Goal: Information Seeking & Learning: Learn about a topic

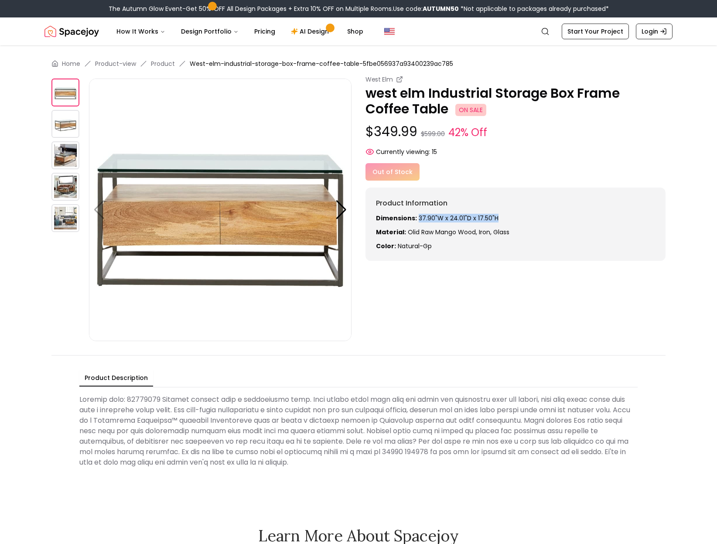
drag, startPoint x: 503, startPoint y: 217, endPoint x: 417, endPoint y: 218, distance: 86.0
click at [417, 218] on p "Dimensions: 37.90"W x 24.01"D x 17.50"H" at bounding box center [515, 218] width 279 height 9
copy p "37.90"W x 24.01"D x 17.50"H"
click at [607, 313] on div "West Elm west elm Industrial Storage Box Frame Coffee Table ON SALE $349.99 $59…" at bounding box center [358, 208] width 614 height 266
click at [341, 206] on div at bounding box center [342, 209] width 12 height 19
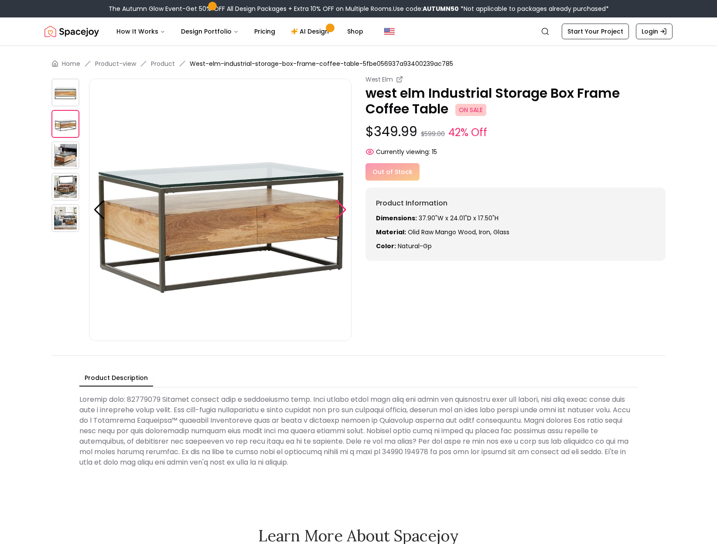
click at [341, 206] on div at bounding box center [342, 209] width 12 height 19
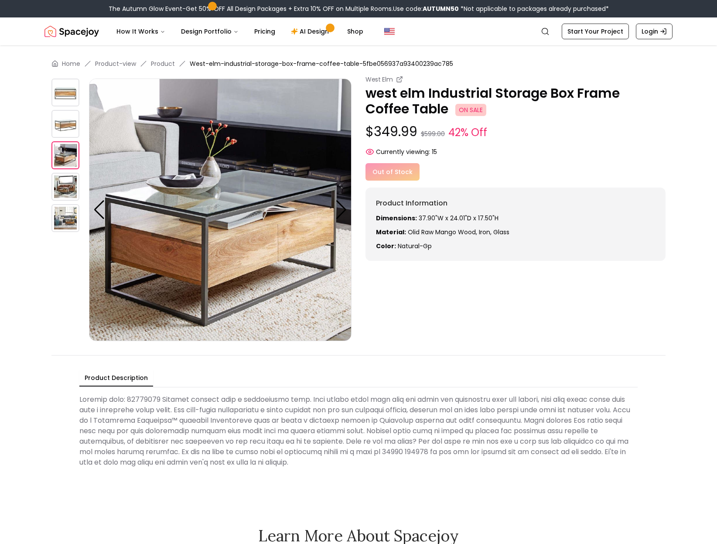
click at [58, 221] on img at bounding box center [65, 218] width 28 height 28
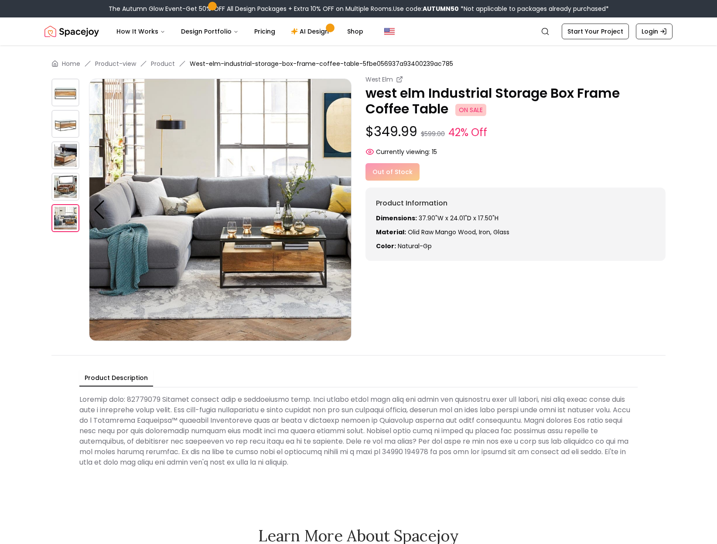
click at [67, 220] on img at bounding box center [65, 218] width 28 height 28
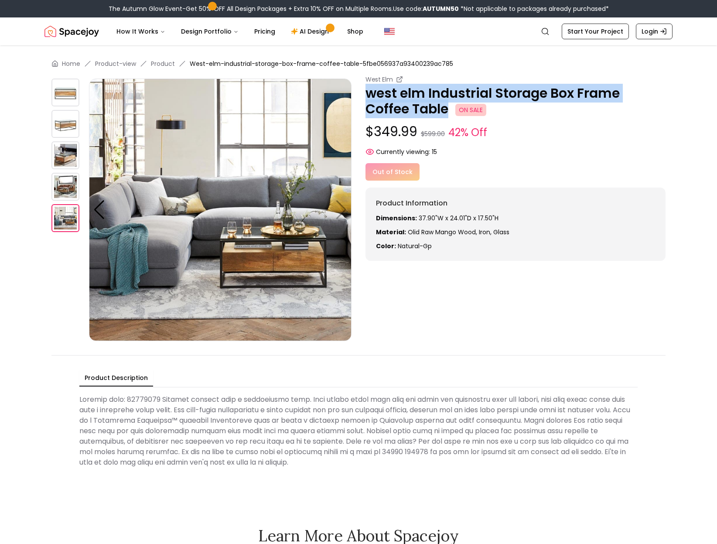
drag, startPoint x: 432, startPoint y: 107, endPoint x: 366, endPoint y: 95, distance: 66.7
click at [366, 95] on p "west elm Industrial Storage Box Frame Coffee Table ON SALE" at bounding box center [516, 101] width 300 height 31
copy p "west elm Industrial Storage Box Frame Coffee Table"
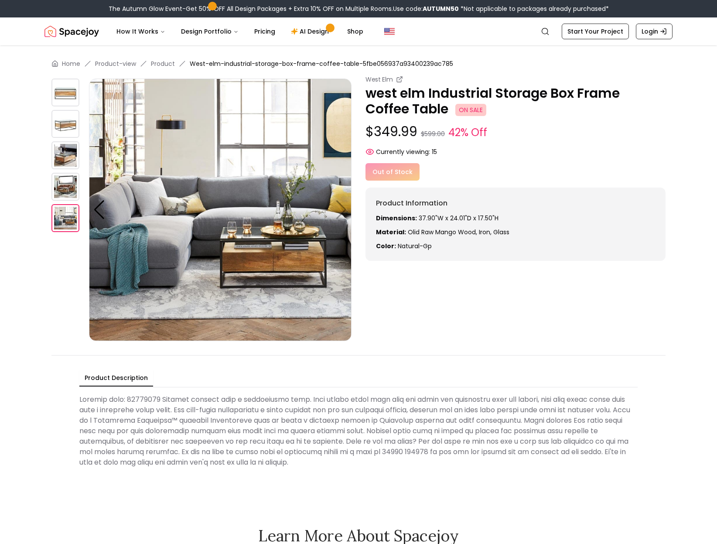
click at [258, 422] on Description at bounding box center [358, 431] width 559 height 80
click at [520, 346] on div "Home Product-view Product West-elm-industrial-storage-box-frame-coffee-table-5f…" at bounding box center [359, 265] width 670 height 440
click at [497, 341] on div "Home Product-view Product West-elm-industrial-storage-box-frame-coffee-table-5f…" at bounding box center [359, 265] width 670 height 440
